Goal: Task Accomplishment & Management: Manage account settings

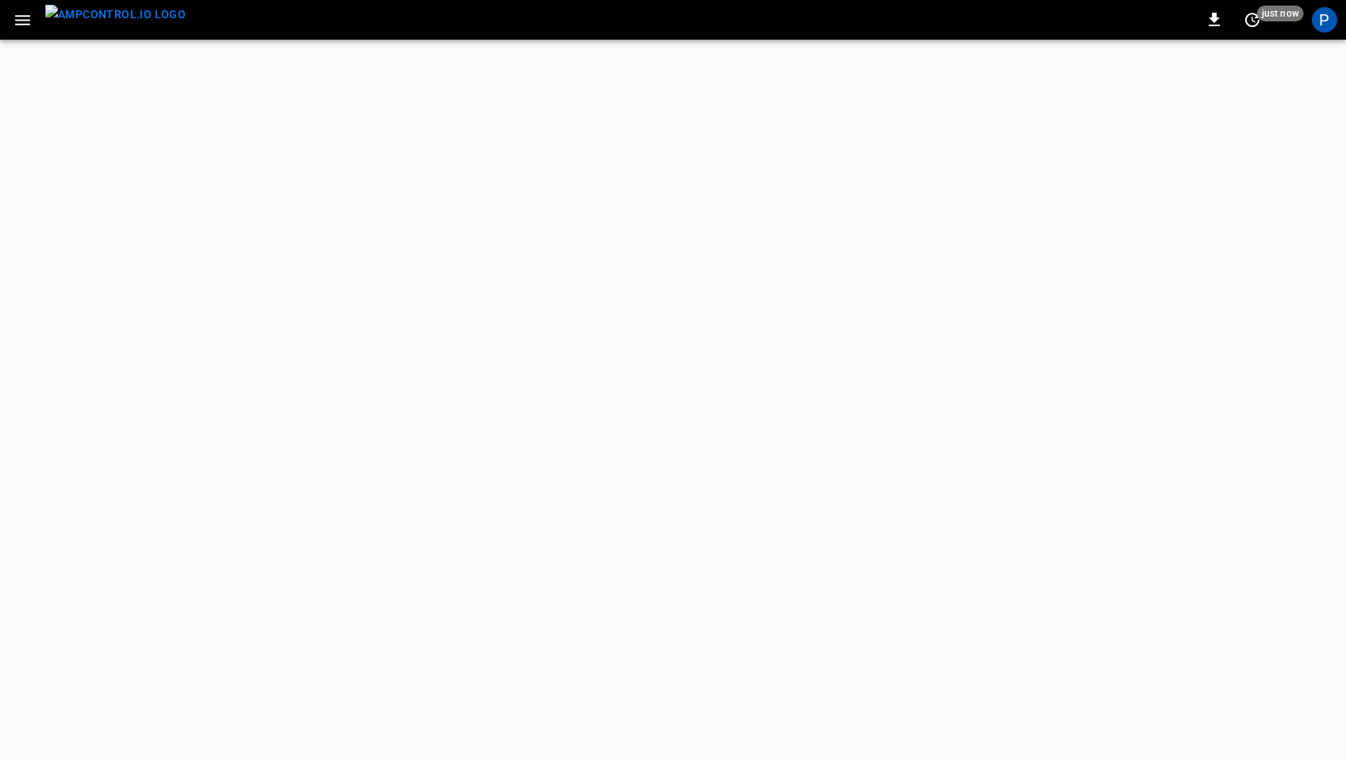
click at [18, 17] on icon "button" at bounding box center [23, 20] width 20 height 20
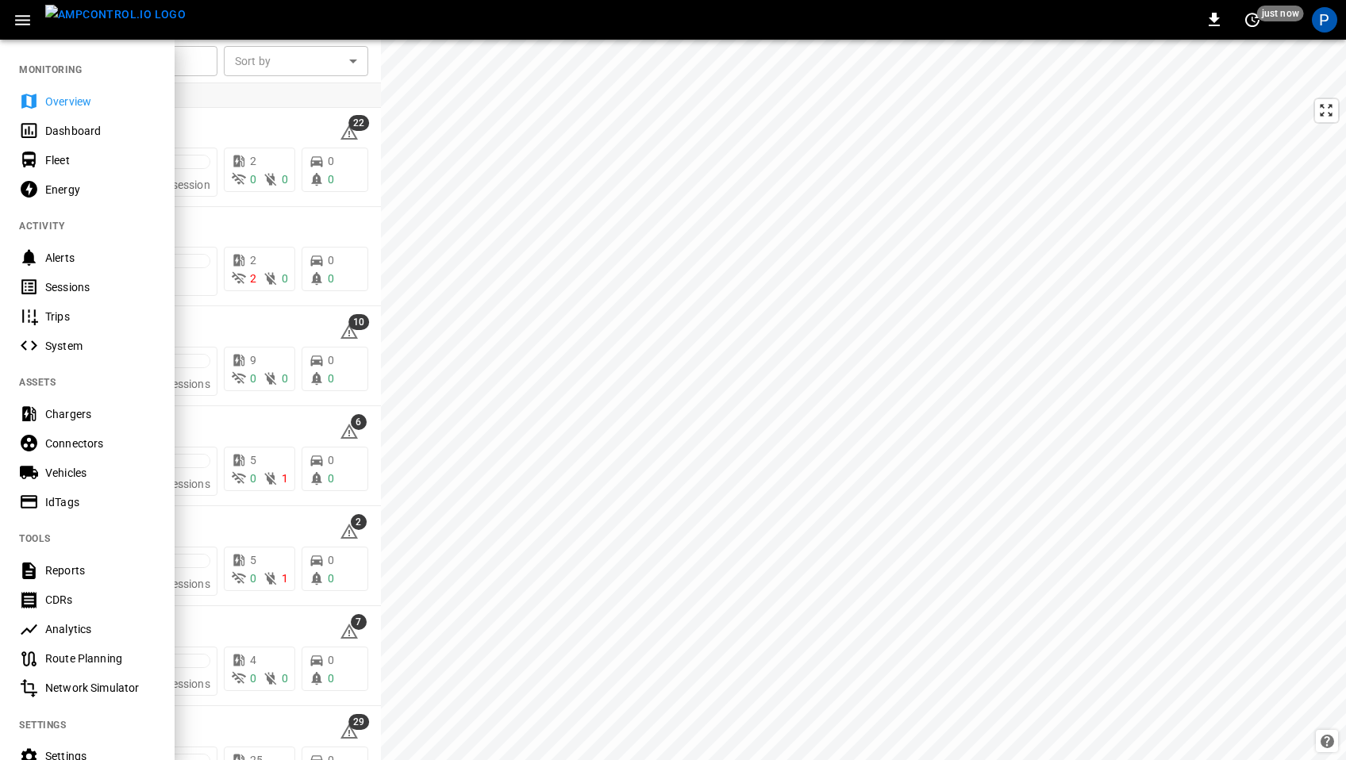
click at [84, 753] on div "Settings" at bounding box center [100, 756] width 110 height 16
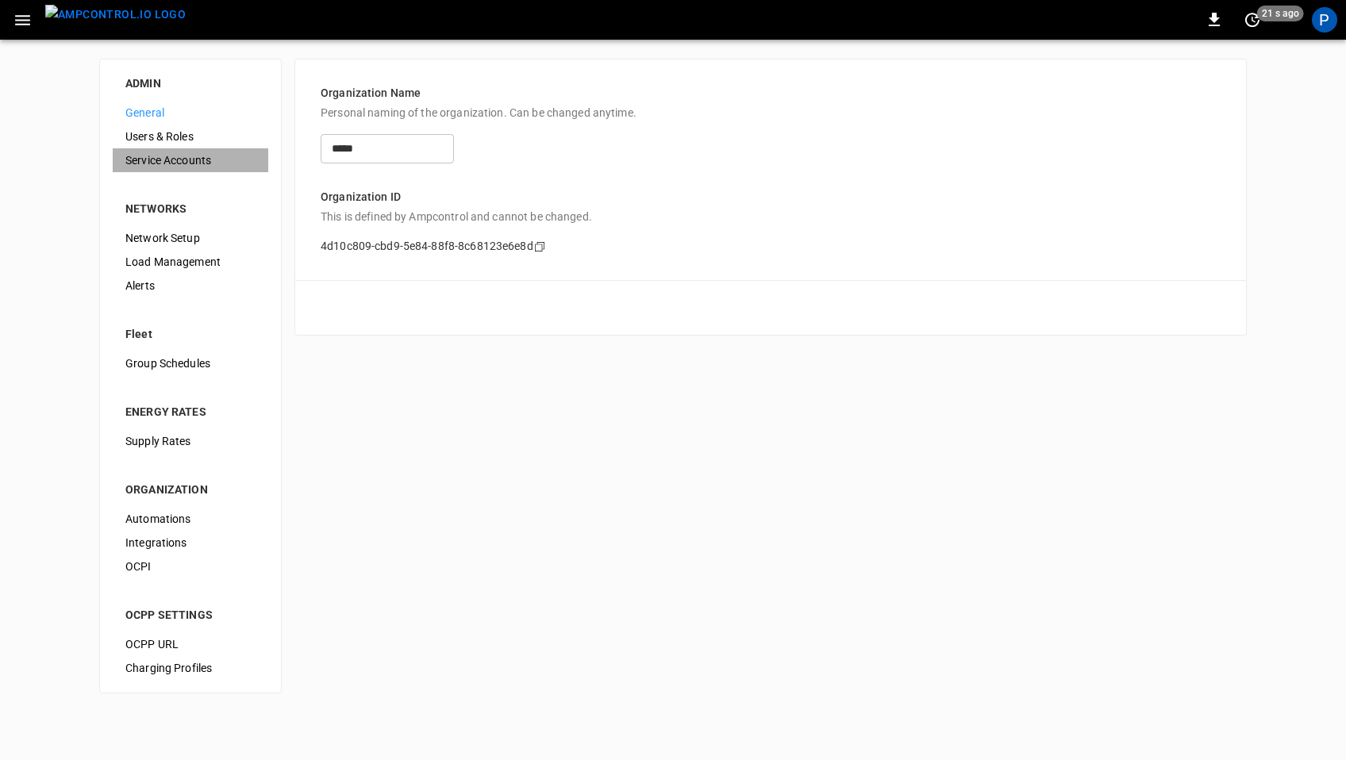
click at [192, 154] on span "Service Accounts" at bounding box center [190, 160] width 130 height 17
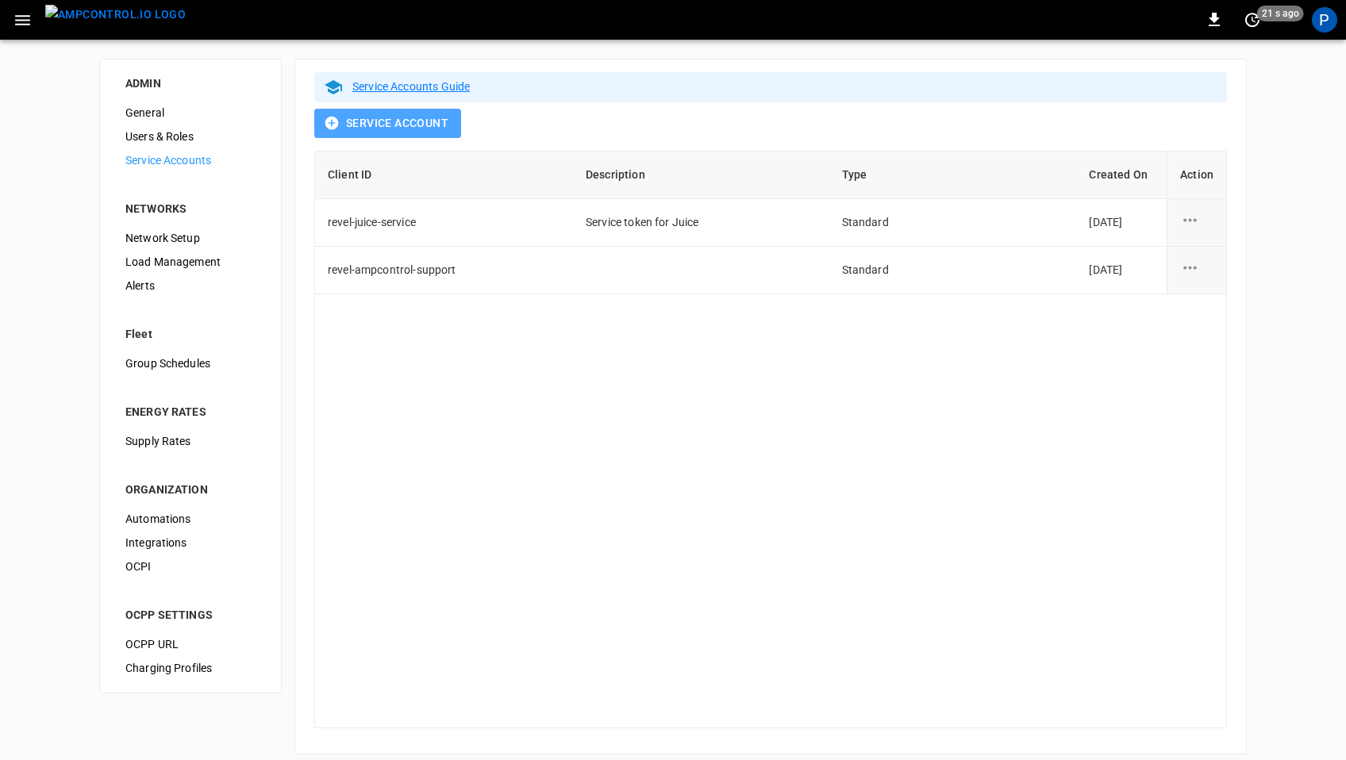
click at [411, 119] on button "Service Account" at bounding box center [387, 123] width 147 height 29
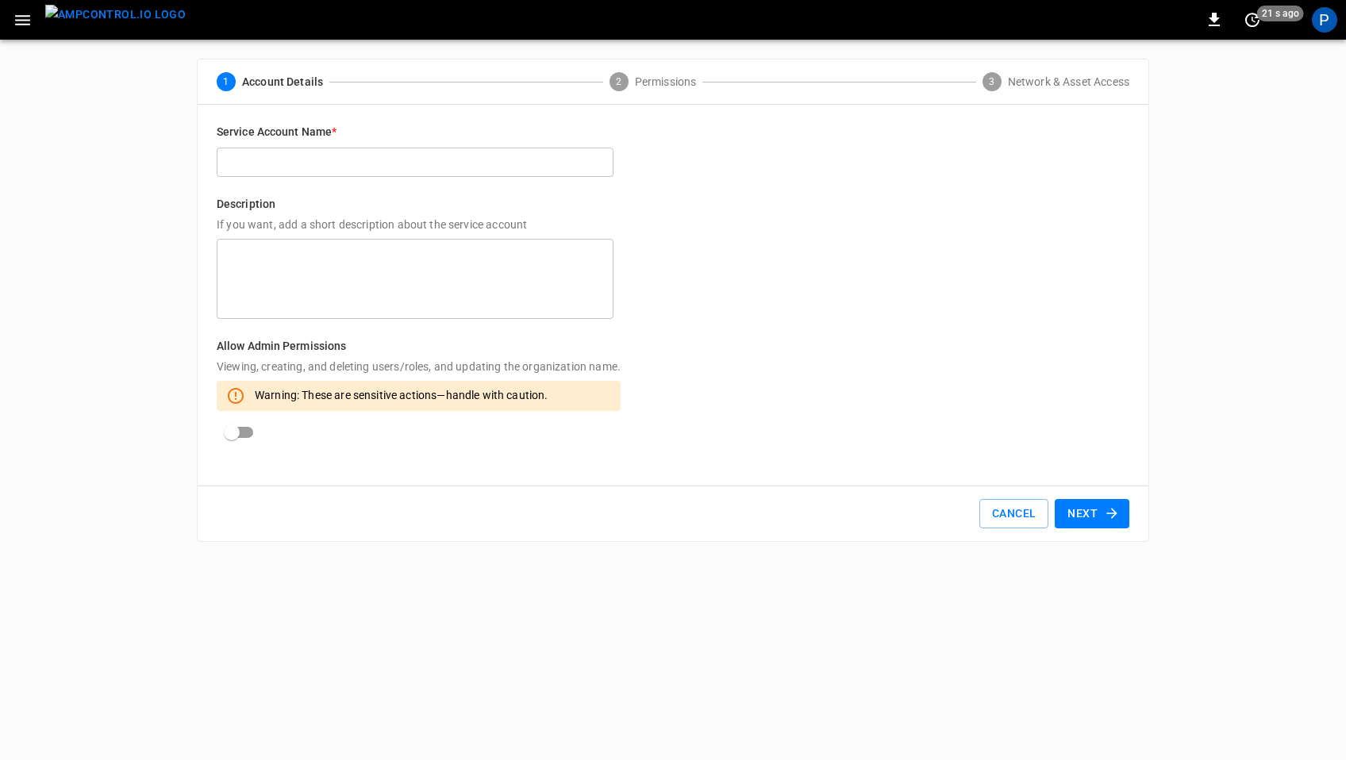
click at [390, 156] on input "text" at bounding box center [415, 162] width 397 height 29
type input "**********"
click at [1085, 509] on button "Next" at bounding box center [1092, 513] width 75 height 29
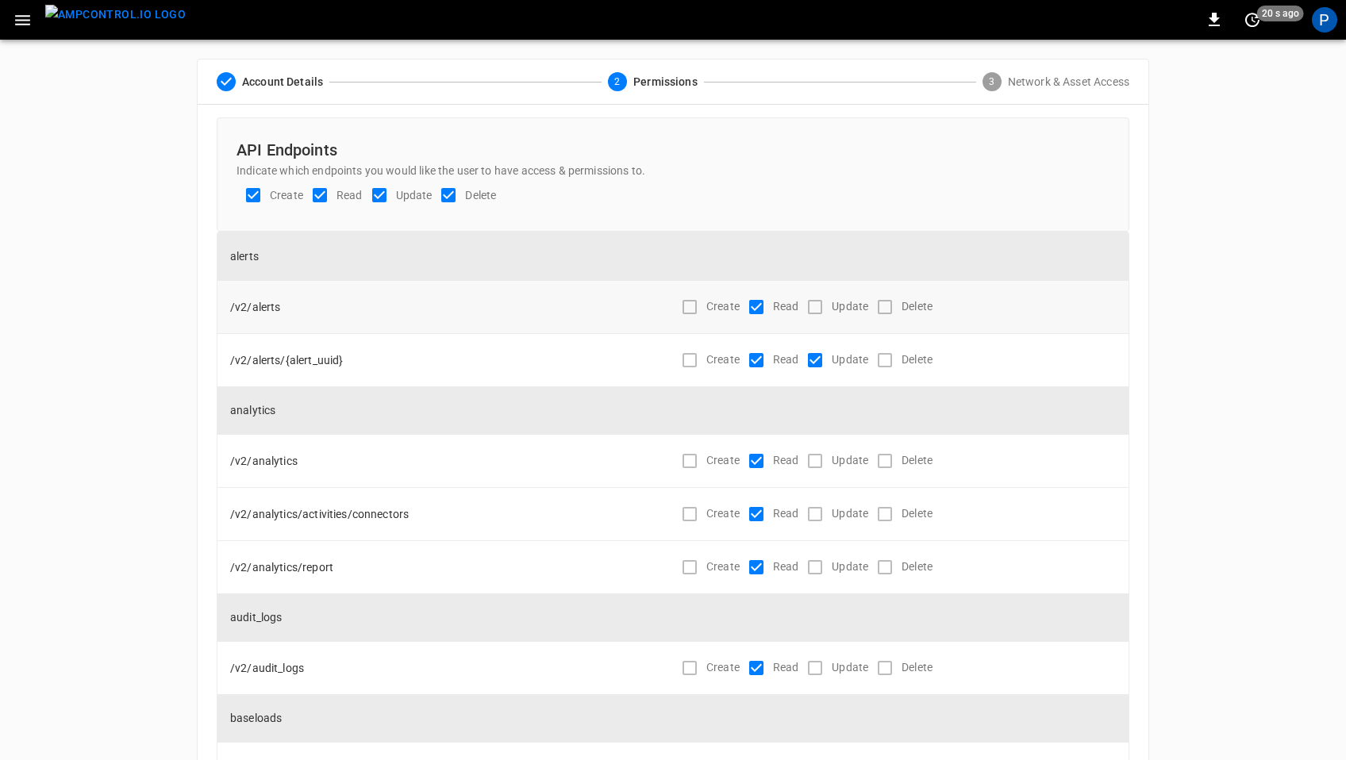
click at [687, 303] on div "Create" at bounding box center [706, 306] width 67 height 33
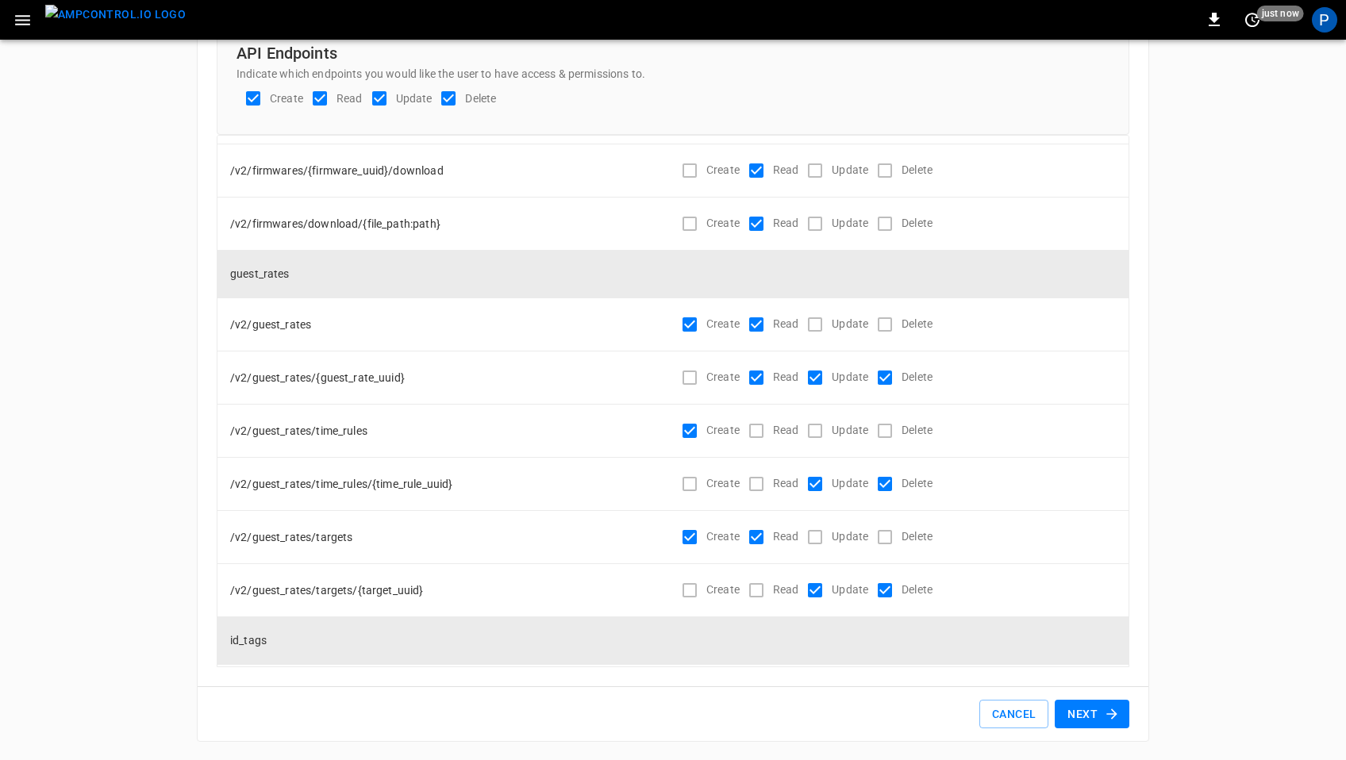
scroll to position [3092, 0]
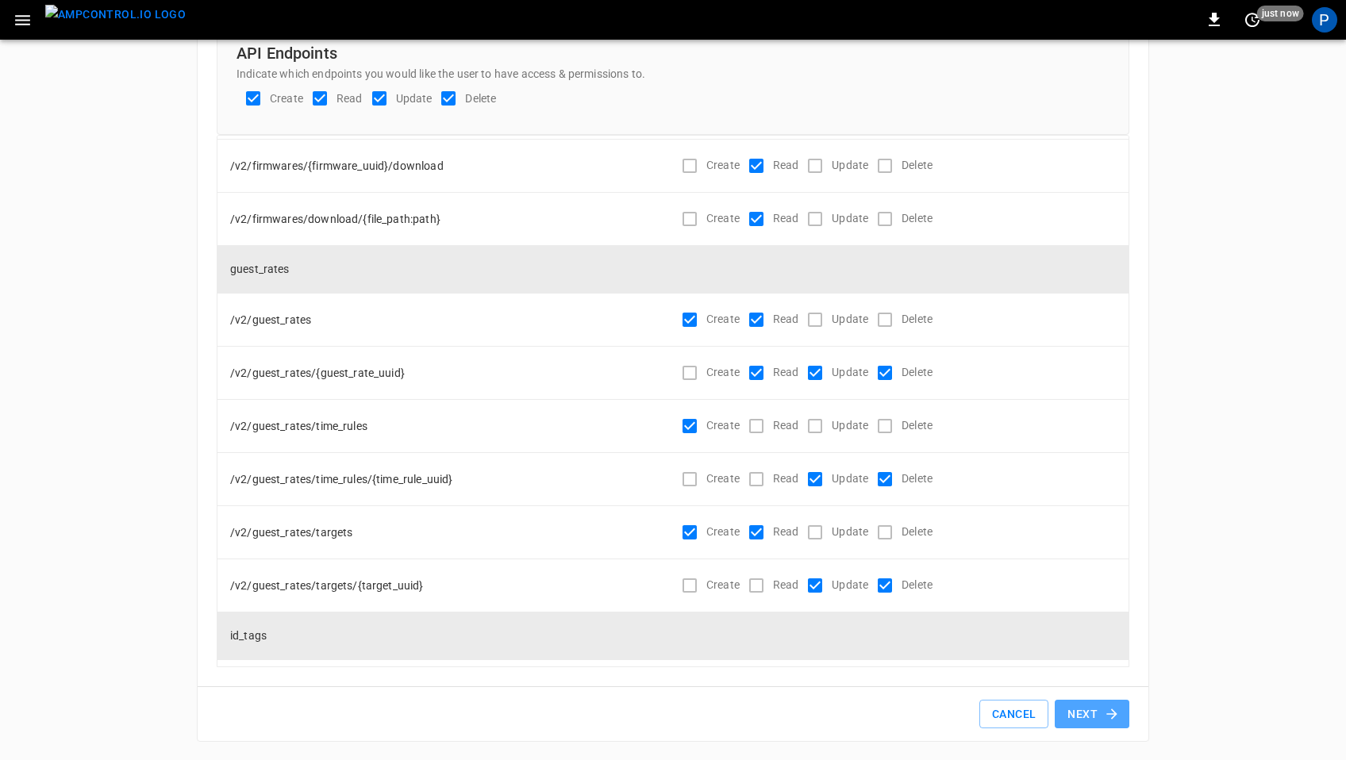
click at [1108, 716] on icon "button" at bounding box center [1112, 714] width 16 height 16
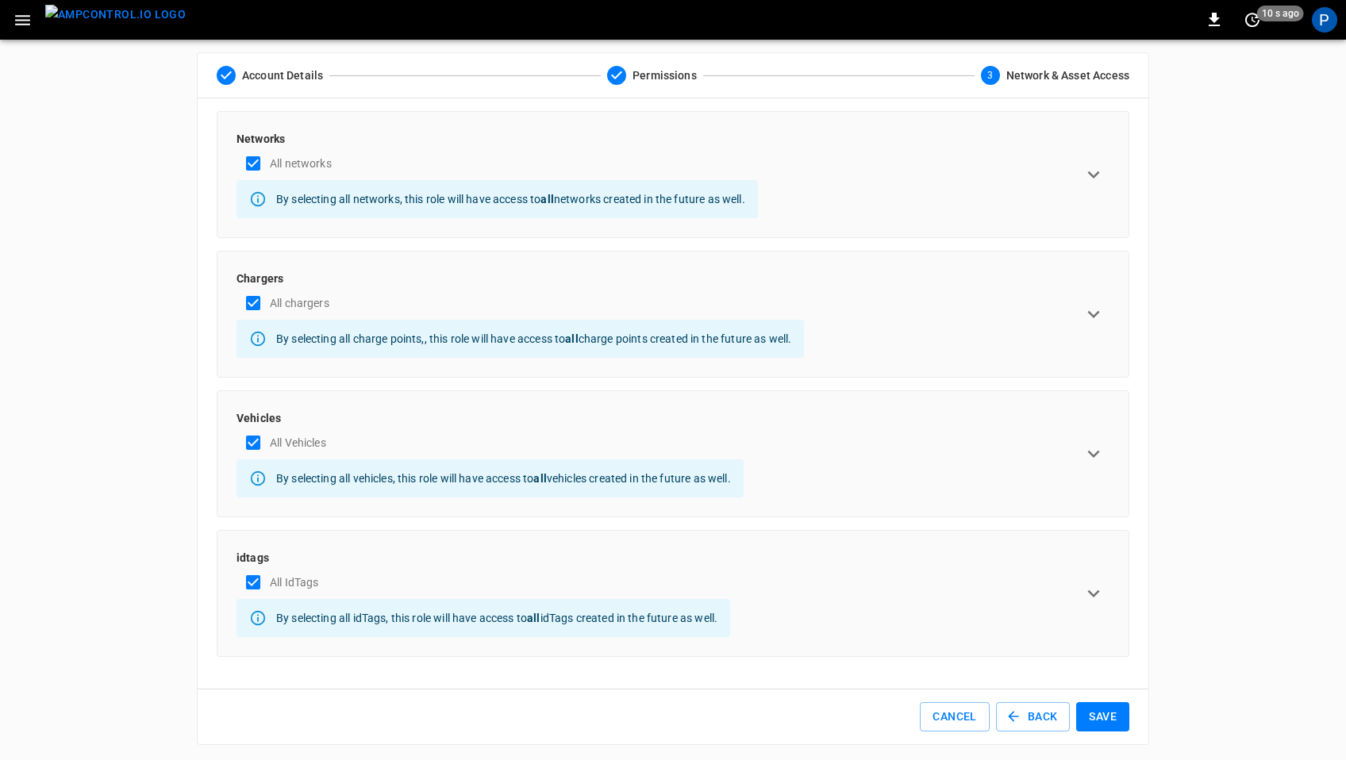
click at [1097, 713] on button "Save" at bounding box center [1102, 716] width 53 height 29
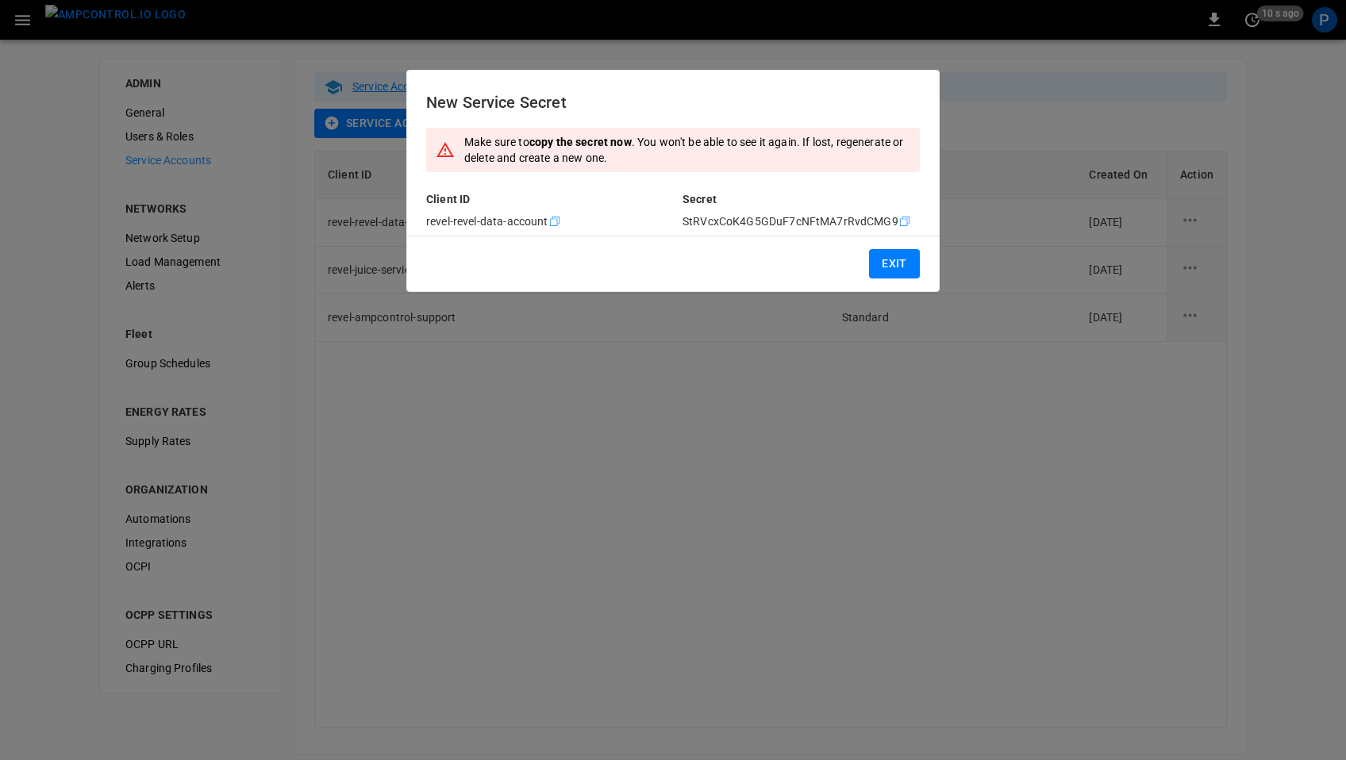
click at [554, 218] on icon "Copy" at bounding box center [554, 221] width 13 height 13
click at [902, 218] on icon "copy" at bounding box center [905, 222] width 10 height 10
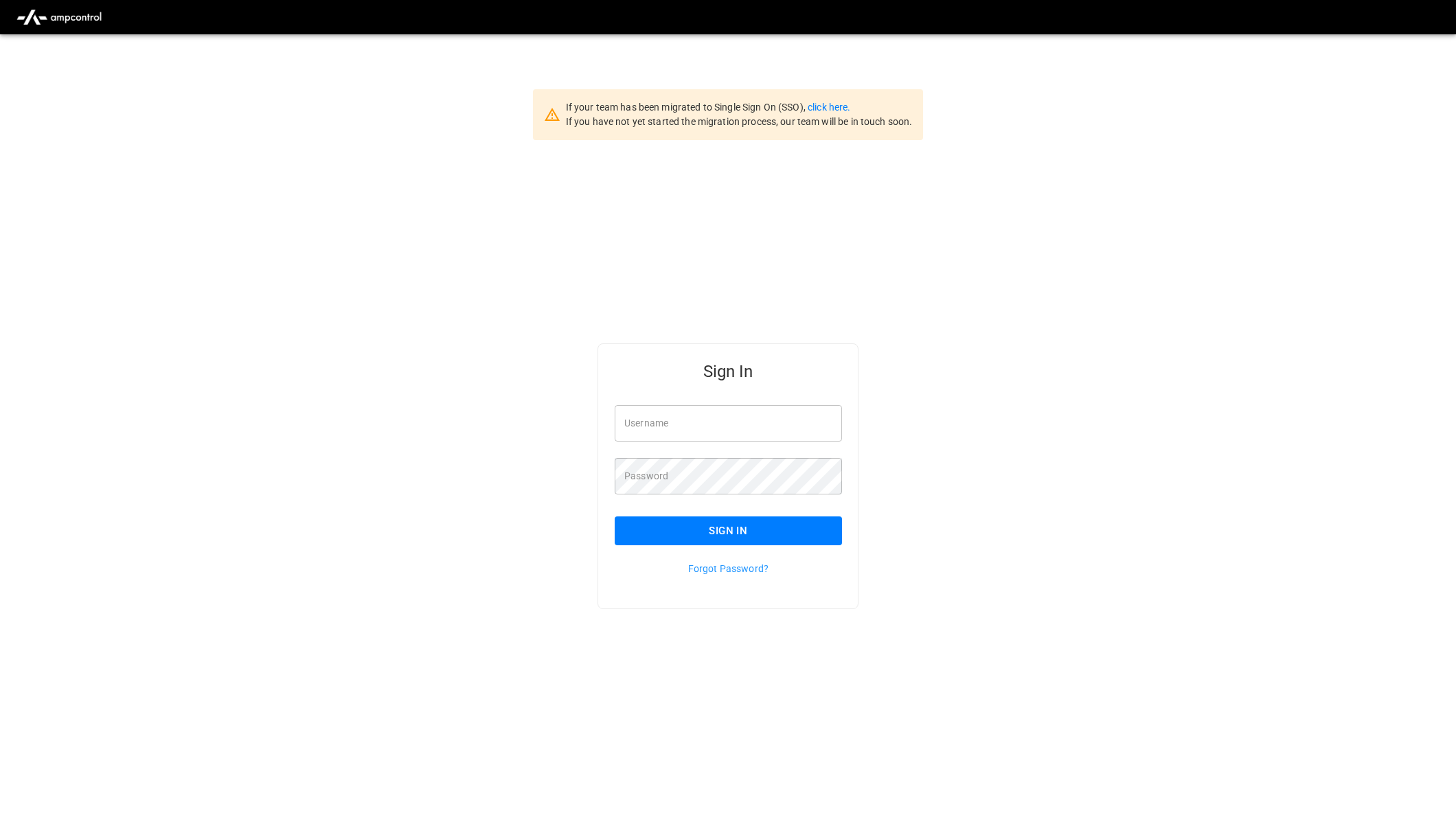
type input "**********"
click at [744, 534] on button "Sign In" at bounding box center [728, 530] width 228 height 29
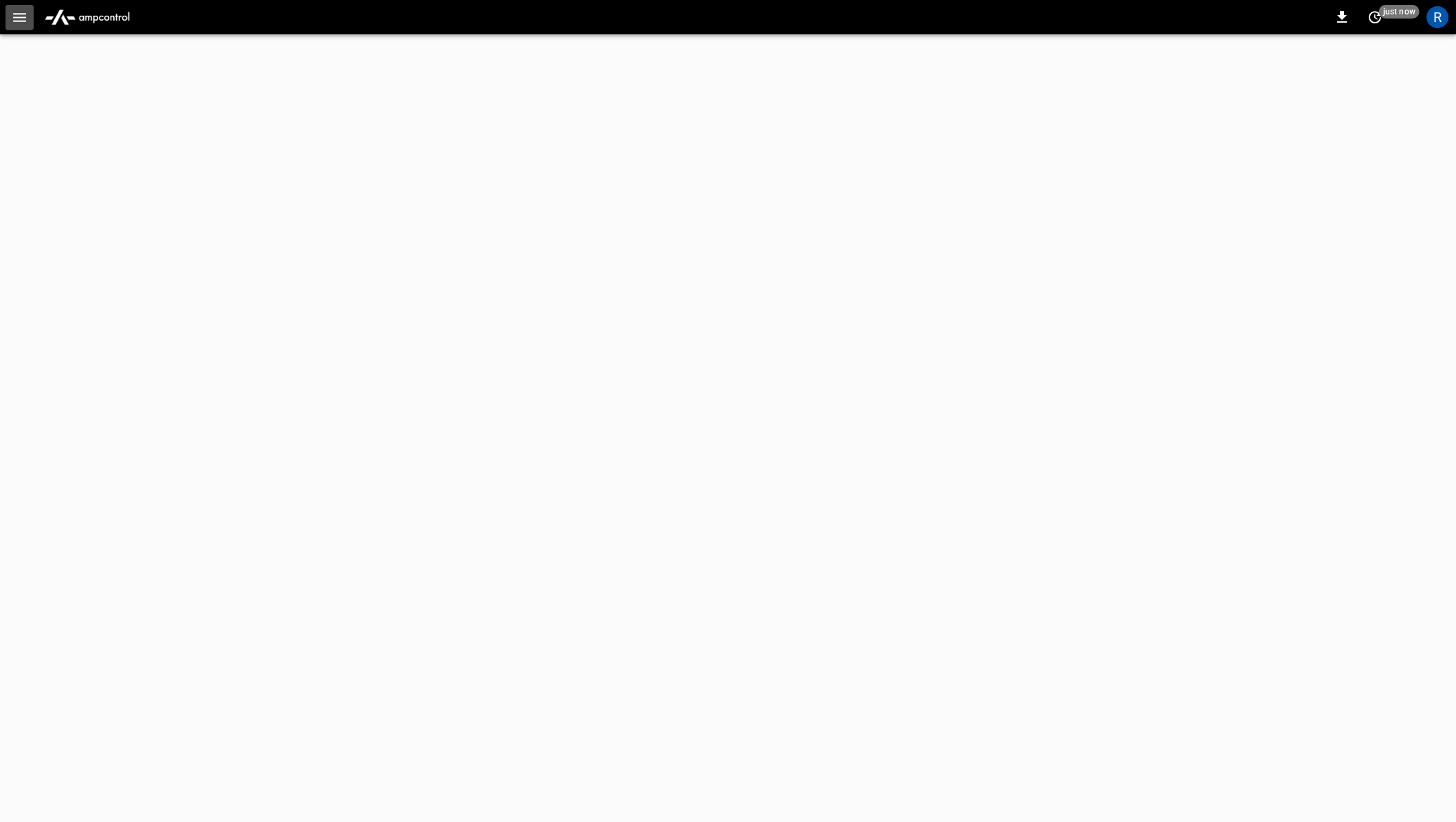
click at [18, 11] on icon "button" at bounding box center [20, 17] width 17 height 17
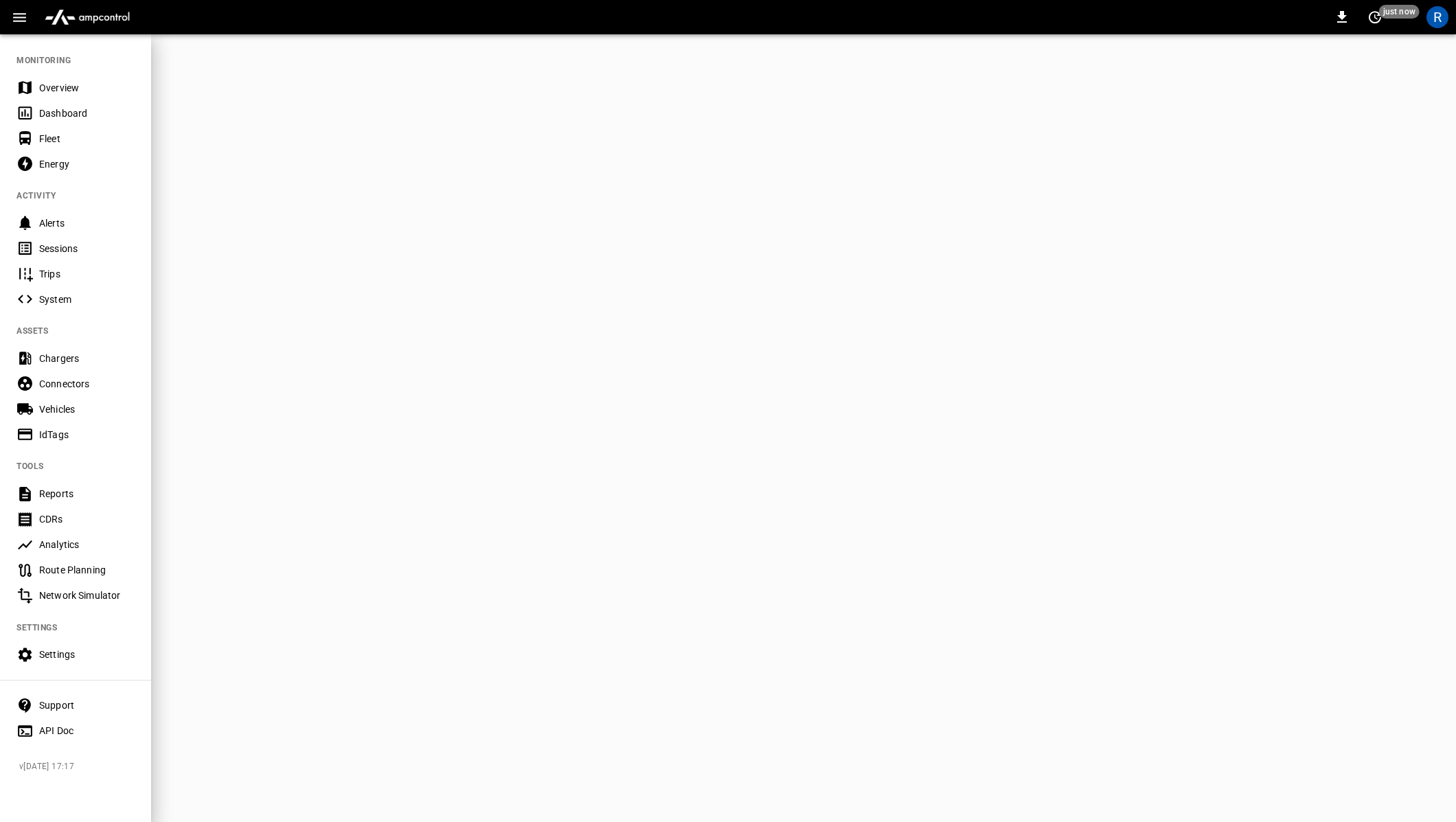
click at [91, 729] on div "API Doc" at bounding box center [87, 730] width 95 height 14
